Goal: Check status

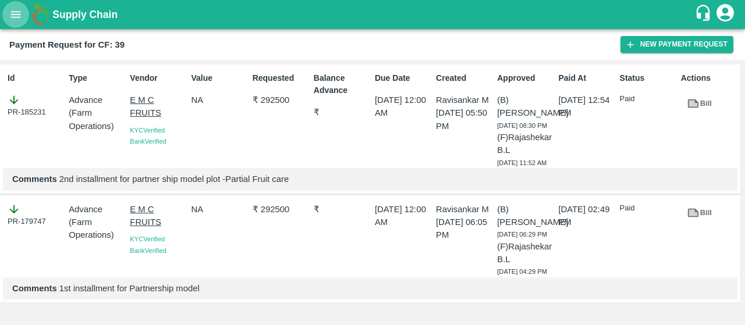
click at [12, 19] on icon "open drawer" at bounding box center [15, 14] width 13 height 13
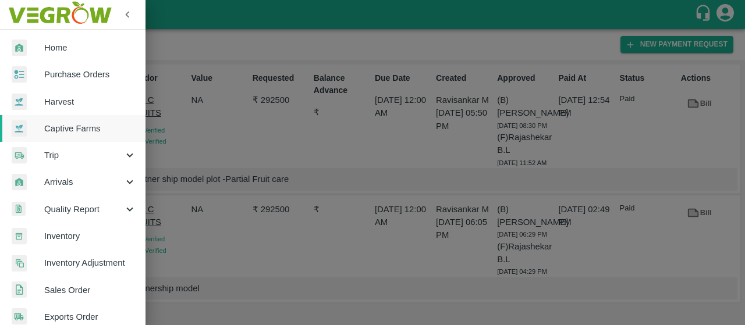
scroll to position [338, 0]
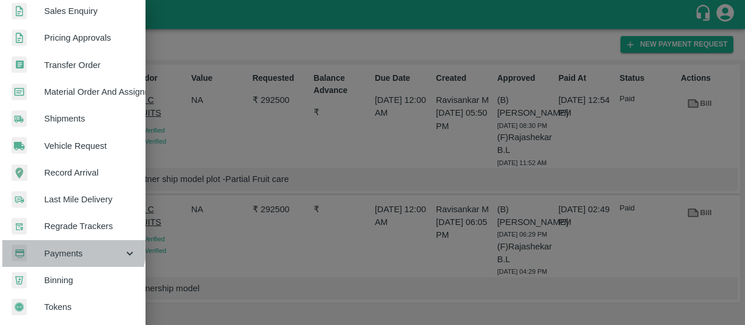
click at [38, 240] on div "Payments" at bounding box center [73, 253] width 146 height 27
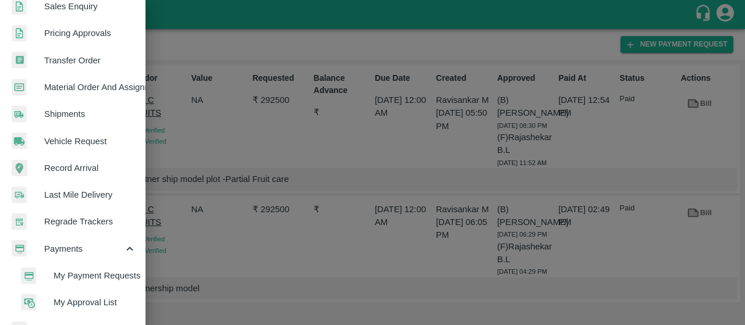
click at [41, 275] on div at bounding box center [37, 276] width 33 height 17
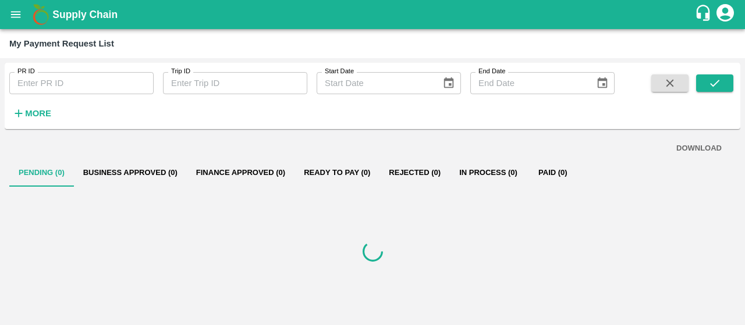
click at [472, 252] on div at bounding box center [372, 251] width 726 height 129
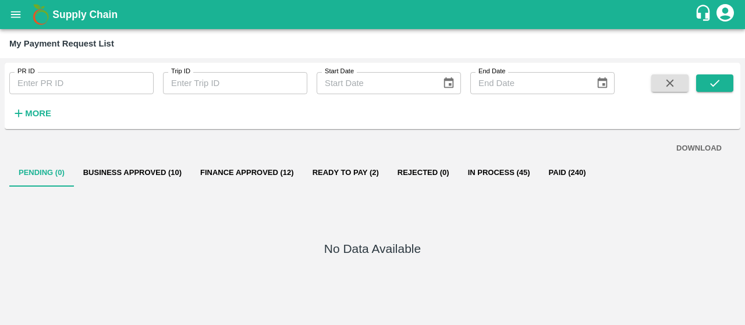
click at [124, 163] on button "Business Approved (10)" at bounding box center [132, 173] width 117 height 28
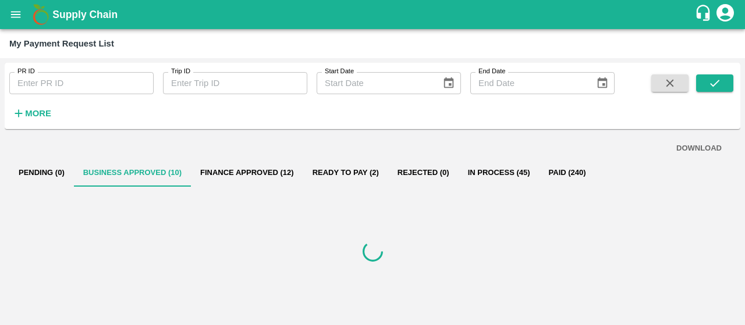
drag, startPoint x: 339, startPoint y: 154, endPoint x: 319, endPoint y: 171, distance: 26.1
click at [319, 171] on div "DOWNLOAD Pending (0) Business Approved (10) Finance Approved (12) Ready To Pay …" at bounding box center [373, 227] width 736 height 187
click at [319, 171] on button "Ready To Pay (2)" at bounding box center [345, 173] width 85 height 28
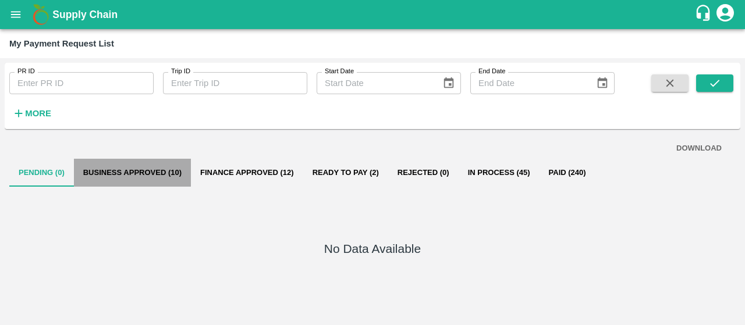
click at [158, 175] on button "Business Approved (10)" at bounding box center [132, 173] width 117 height 28
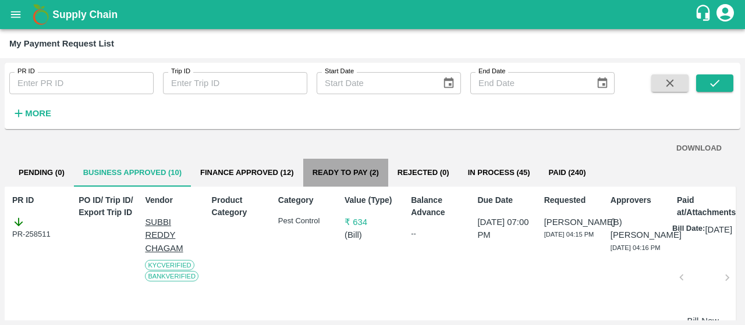
click at [346, 173] on button "Ready To Pay (2)" at bounding box center [345, 173] width 85 height 28
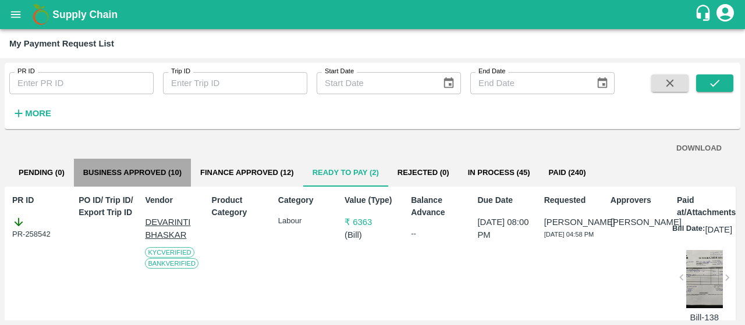
click at [120, 180] on button "Business Approved (10)" at bounding box center [132, 173] width 117 height 28
